Goal: Task Accomplishment & Management: Manage account settings

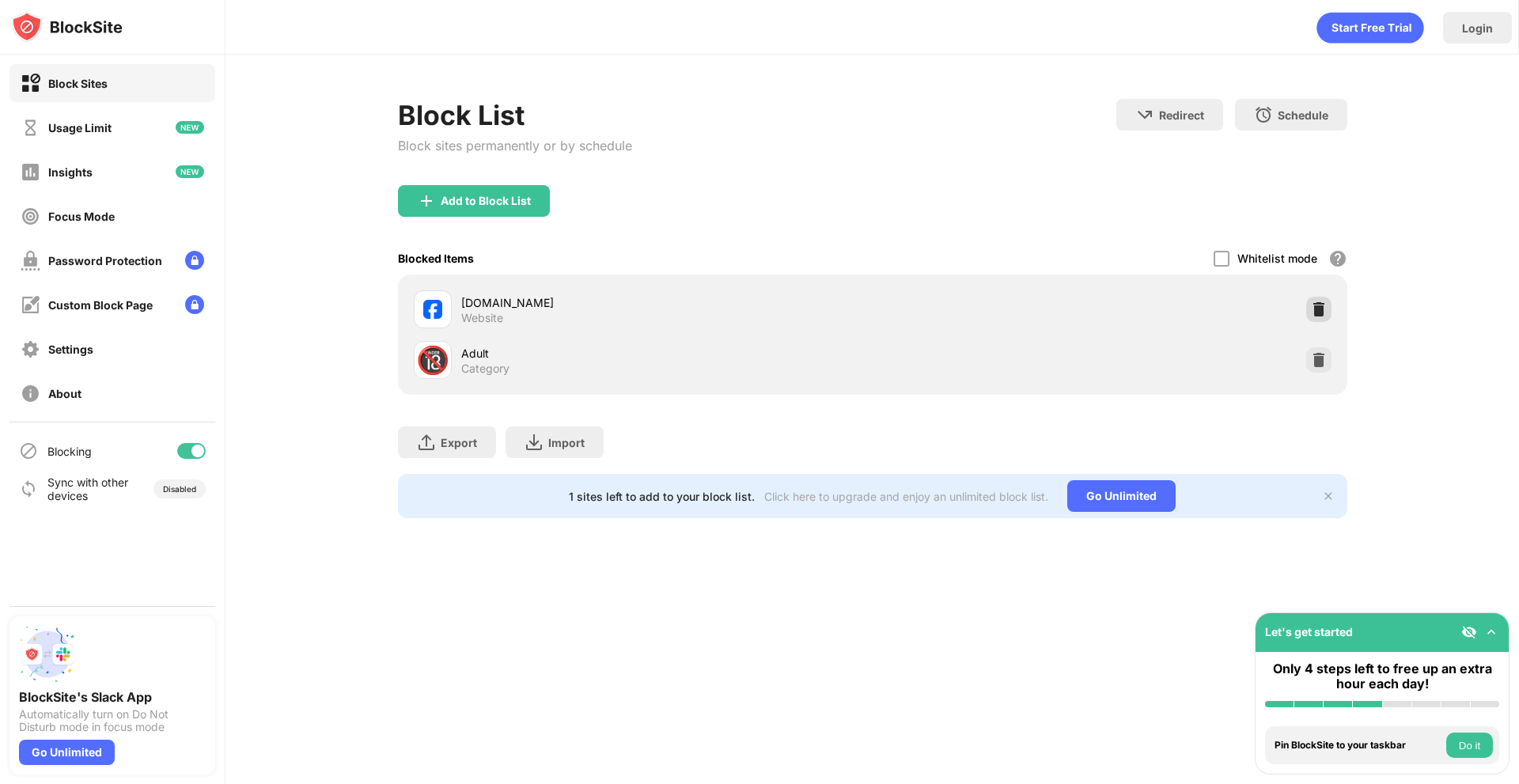
click at [1317, 304] on img at bounding box center [1319, 309] width 16 height 16
